Goal: Contribute content

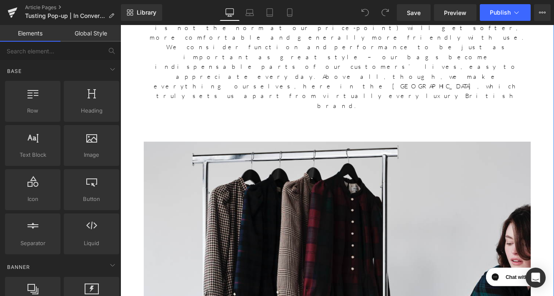
scroll to position [1830, 0]
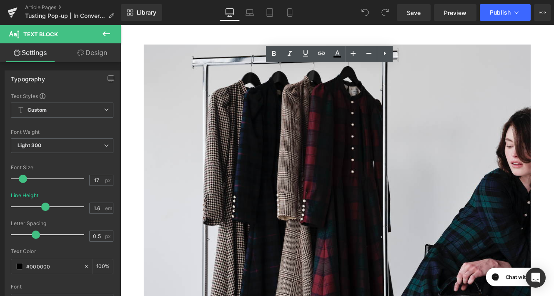
drag, startPoint x: 575, startPoint y: 184, endPoint x: 201, endPoint y: 138, distance: 377.2
copy div "We are excited to have TUSTING in our [PERSON_NAME] London Boutique from [DATE]…"
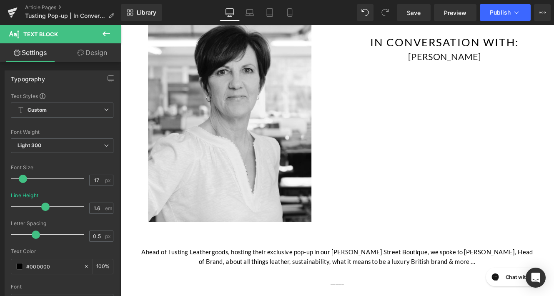
scroll to position [0, 0]
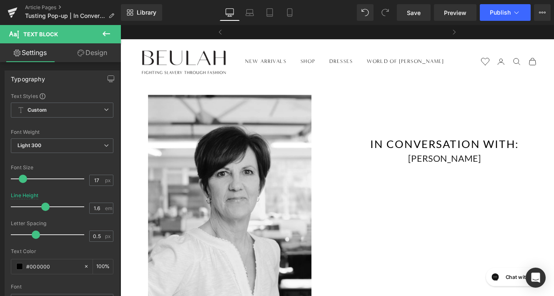
click at [98, 58] on link "Design" at bounding box center [92, 52] width 60 height 19
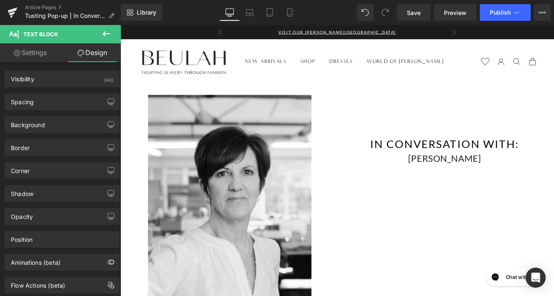
click at [105, 35] on icon at bounding box center [106, 34] width 10 height 10
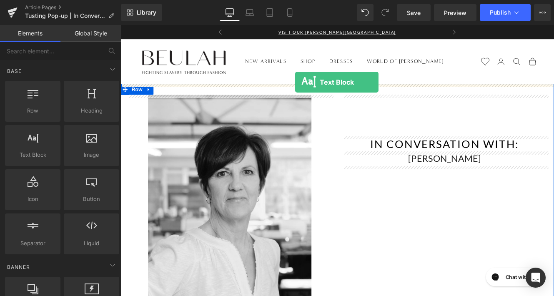
drag, startPoint x: 148, startPoint y: 179, endPoint x: 321, endPoint y: 92, distance: 193.9
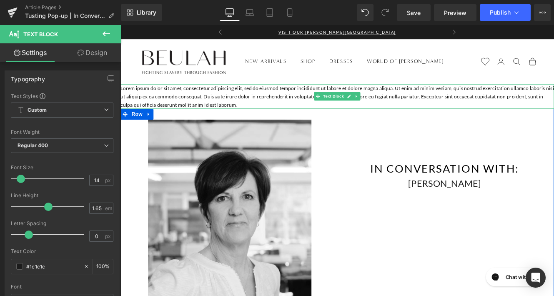
click at [315, 117] on p "Lorem ipsum dolor sit amet, consectetur adipiscing elit, sed do eiusmod tempor …" at bounding box center [372, 108] width 504 height 29
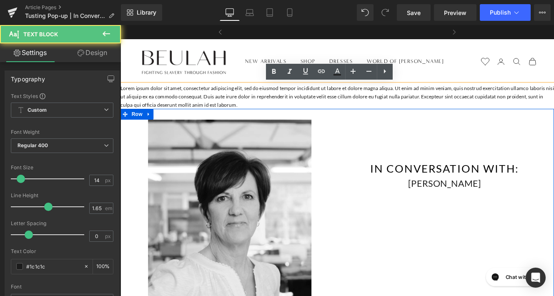
click at [315, 117] on p "Lorem ipsum dolor sit amet, consectetur adipiscing elit, sed do eiusmod tempor …" at bounding box center [372, 108] width 504 height 29
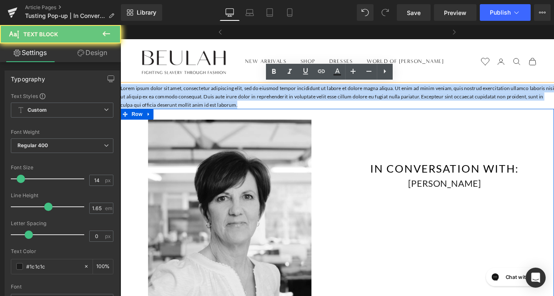
click at [315, 117] on p "Lorem ipsum dolor sit amet, consectetur adipiscing elit, sed do eiusmod tempor …" at bounding box center [372, 108] width 504 height 29
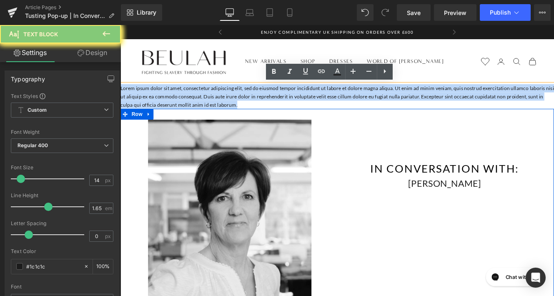
click at [315, 117] on p "Lorem ipsum dolor sit amet, consectetur adipiscing elit, sed do eiusmod tempor …" at bounding box center [372, 108] width 504 height 29
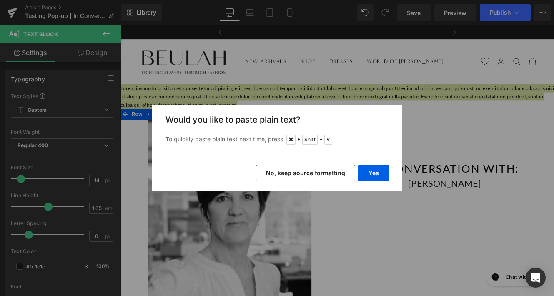
click at [331, 168] on button "No, keep source formatting" at bounding box center [305, 173] width 99 height 17
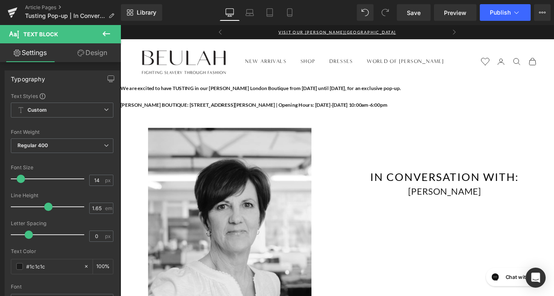
drag, startPoint x: 429, startPoint y: 117, endPoint x: 103, endPoint y: 93, distance: 327.8
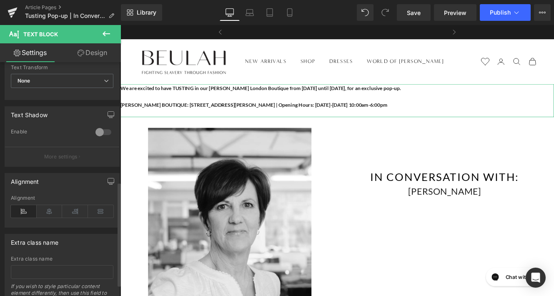
scroll to position [279, 0]
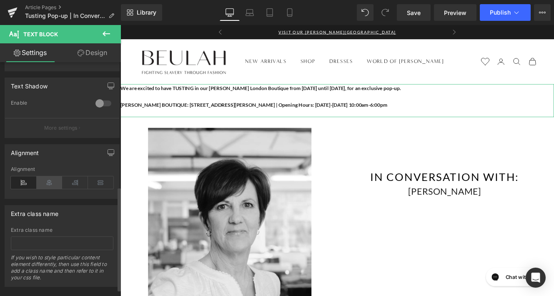
click at [50, 187] on icon at bounding box center [50, 182] width 26 height 13
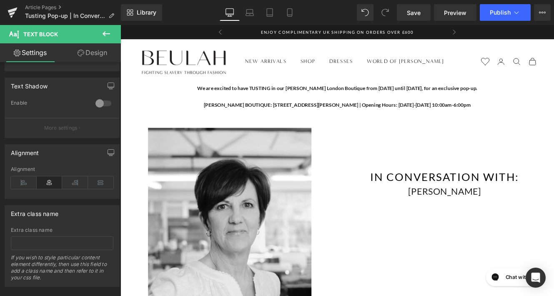
click at [104, 34] on icon at bounding box center [106, 34] width 10 height 10
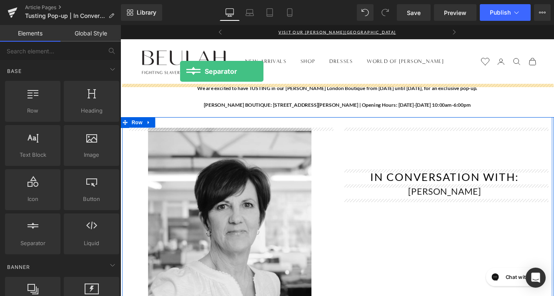
drag, startPoint x: 161, startPoint y: 271, endPoint x: 190, endPoint y: 78, distance: 194.7
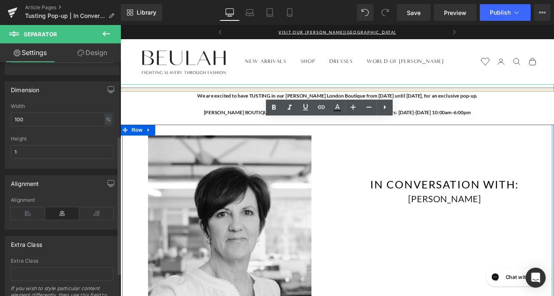
scroll to position [162, 0]
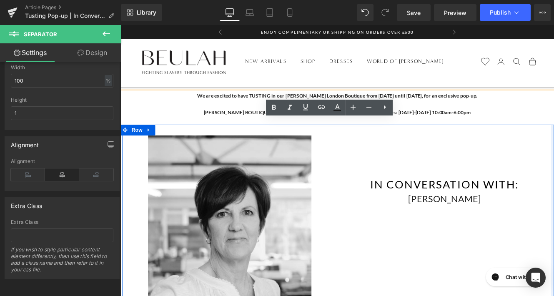
click at [472, 263] on div "Image Text Block IN CONVERSATION WITH: Heading [PERSON_NAME] Text Block Row" at bounding box center [373, 282] width 500 height 283
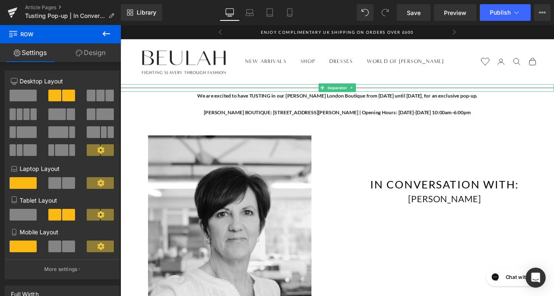
click at [341, 98] on hr at bounding box center [372, 100] width 504 height 5
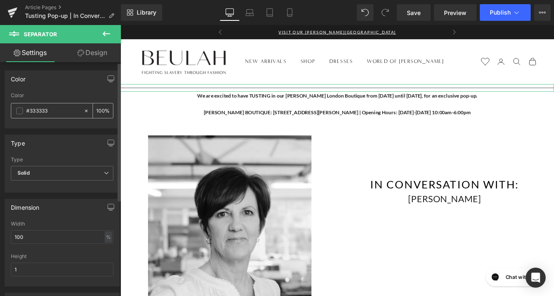
click at [18, 112] on span at bounding box center [19, 111] width 7 height 7
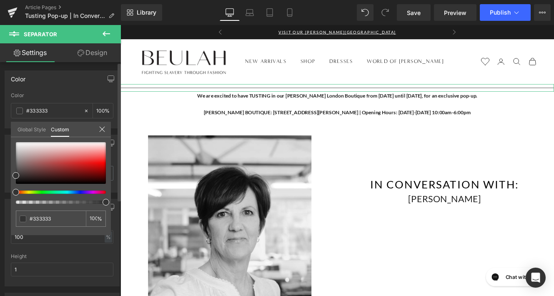
type input "3"
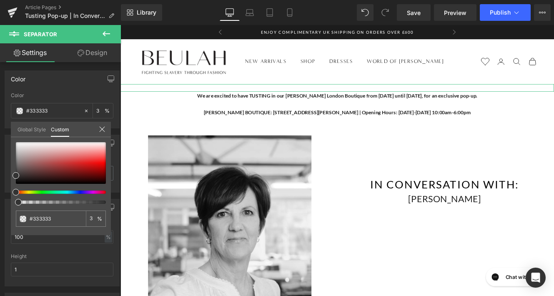
type input "2"
type input "1"
type input "0"
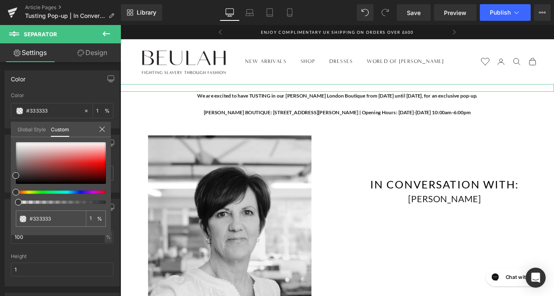
type input "0"
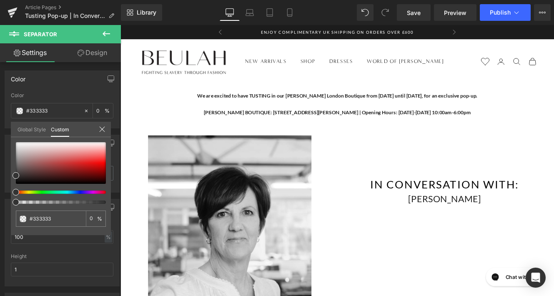
drag, startPoint x: 15, startPoint y: 201, endPoint x: -8, endPoint y: 195, distance: 23.5
click at [0, 195] on html "Separator You are previewing how the will restyle your page. You can not edit E…" at bounding box center [277, 148] width 554 height 296
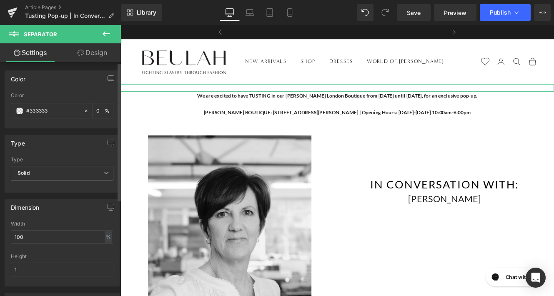
scroll to position [41, 0]
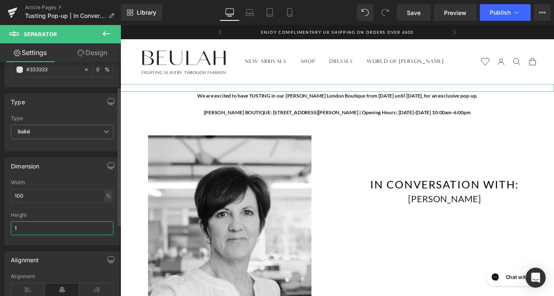
click at [36, 231] on input "1" at bounding box center [62, 228] width 103 height 14
type input "5"
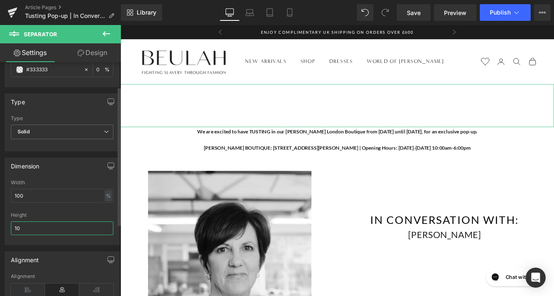
type input "1"
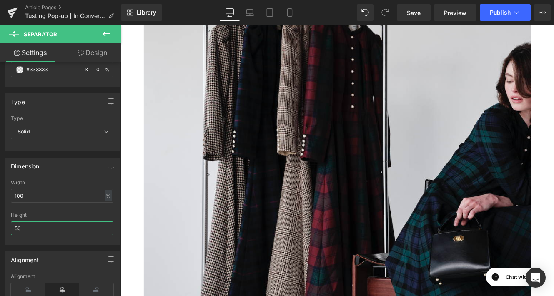
scroll to position [1937, 0]
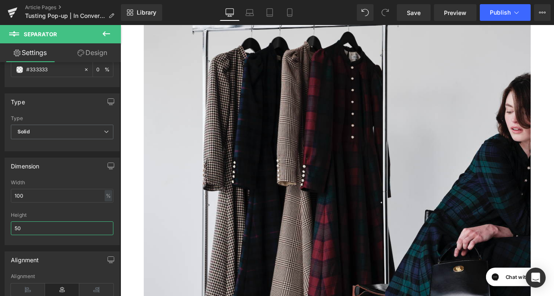
type input "50"
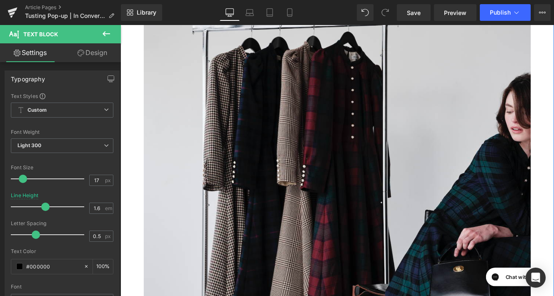
drag, startPoint x: 579, startPoint y: 140, endPoint x: 168, endPoint y: 101, distance: 412.9
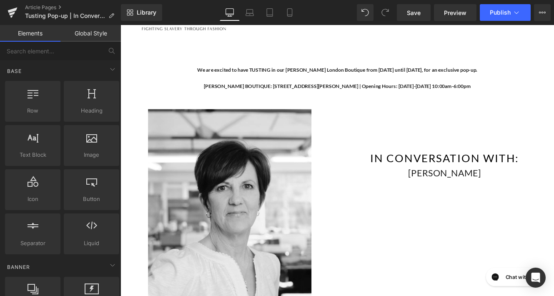
scroll to position [0, 0]
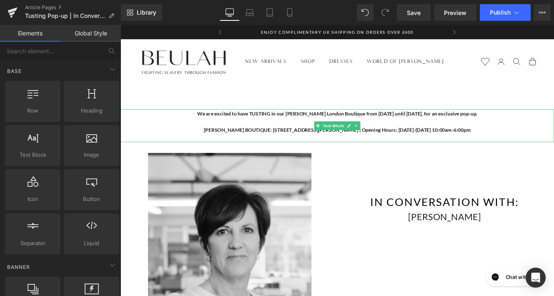
click at [527, 148] on p "[PERSON_NAME] BOUTIQUE: [STREET_ADDRESS][PERSON_NAME] | Opening Hours: [DATE]-[…" at bounding box center [372, 147] width 504 height 10
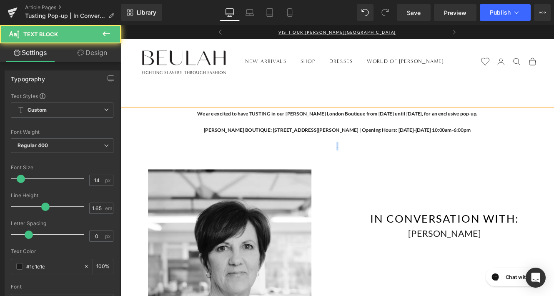
drag, startPoint x: 376, startPoint y: 168, endPoint x: 364, endPoint y: 168, distance: 13.0
click at [364, 168] on p "-" at bounding box center [372, 166] width 504 height 10
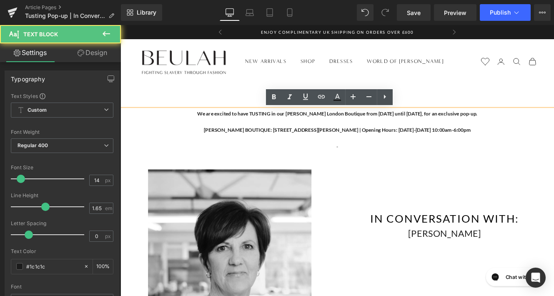
click at [441, 178] on p at bounding box center [372, 176] width 504 height 10
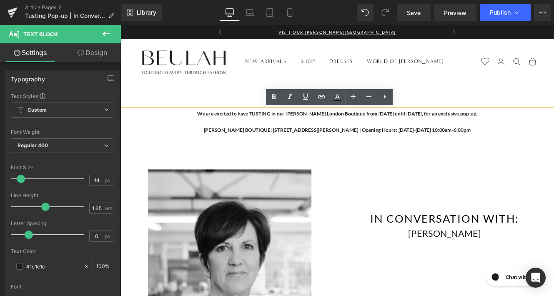
click at [454, 146] on span "[PERSON_NAME] BOUTIQUE: [STREET_ADDRESS][PERSON_NAME] | Opening Hours: [DATE]-[…" at bounding box center [373, 146] width 311 height 7
drag, startPoint x: 528, startPoint y: 146, endPoint x: 175, endPoint y: 122, distance: 353.6
click at [175, 123] on div "We are excited to have TUSTING in our [PERSON_NAME] London Boutique from [DATE]…" at bounding box center [372, 152] width 504 height 58
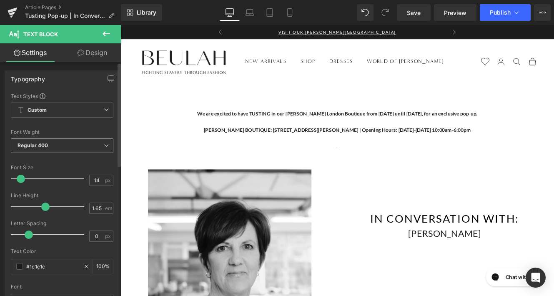
click at [67, 151] on span "Regular 400" at bounding box center [62, 145] width 103 height 15
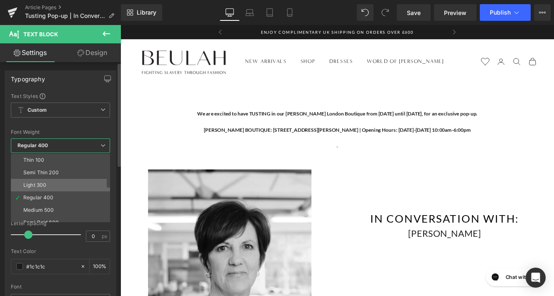
click at [41, 191] on li "Light 300" at bounding box center [62, 185] width 103 height 13
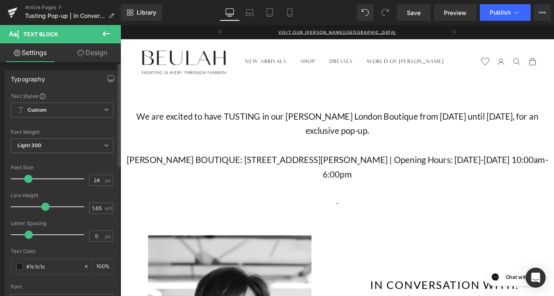
click at [28, 179] on div at bounding box center [49, 179] width 69 height 17
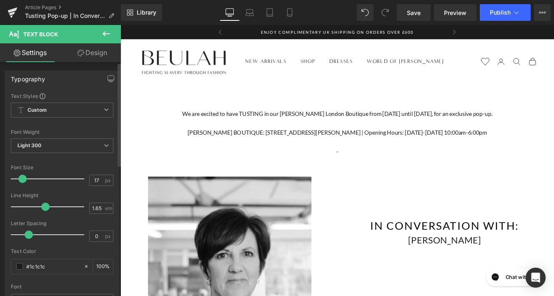
drag, startPoint x: 26, startPoint y: 180, endPoint x: 21, endPoint y: 178, distance: 5.2
click at [21, 178] on span at bounding box center [22, 179] width 8 height 8
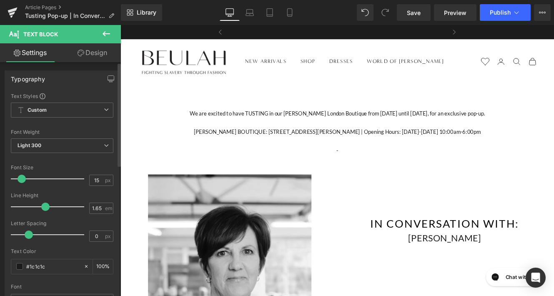
type input "16"
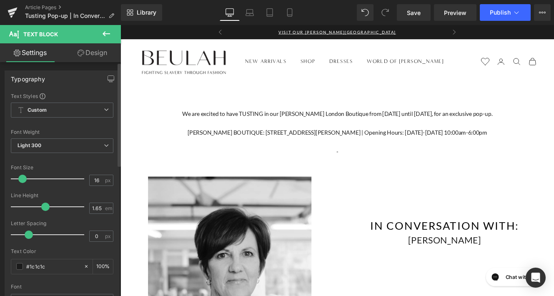
click at [20, 179] on span at bounding box center [22, 179] width 8 height 8
click at [54, 164] on div "Font Default Lato Playfair Display [PERSON_NAME] [PERSON_NAME] League Script Mo…" at bounding box center [62, 193] width 103 height 201
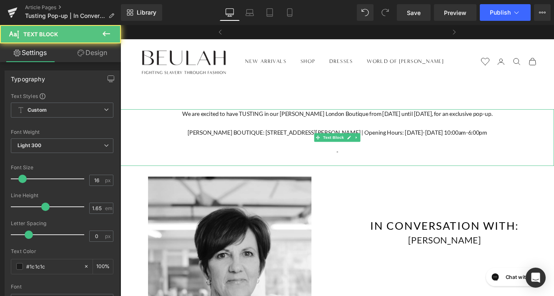
click at [390, 171] on p "-" at bounding box center [372, 172] width 504 height 11
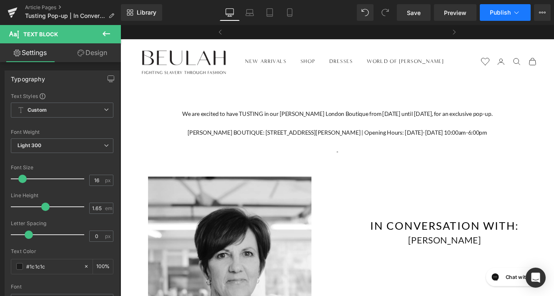
click at [494, 16] on button "Publish" at bounding box center [505, 12] width 51 height 17
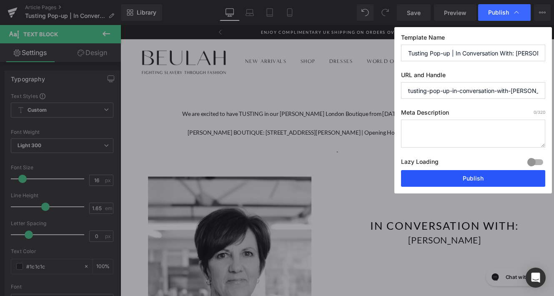
click at [454, 180] on button "Publish" at bounding box center [473, 178] width 144 height 17
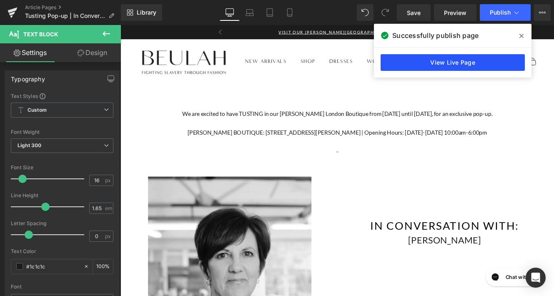
click at [450, 67] on link "View Live Page" at bounding box center [453, 62] width 144 height 17
